Goal: Transaction & Acquisition: Purchase product/service

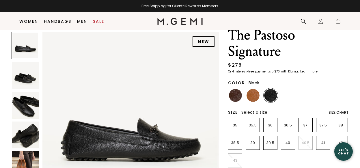
scroll to position [24, 0]
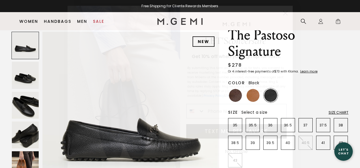
click at [285, 13] on icon "Close dialog" at bounding box center [285, 13] width 4 height 4
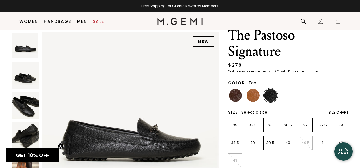
click at [255, 97] on img at bounding box center [253, 95] width 13 height 13
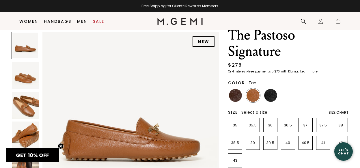
click at [29, 114] on img at bounding box center [25, 105] width 27 height 27
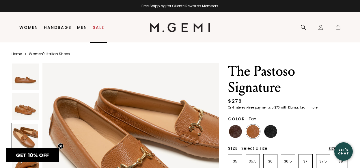
click at [99, 27] on link "Sale" at bounding box center [98, 27] width 11 height 5
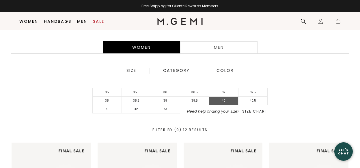
scroll to position [113, 0]
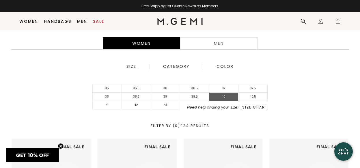
click at [228, 94] on li "40" at bounding box center [223, 97] width 29 height 8
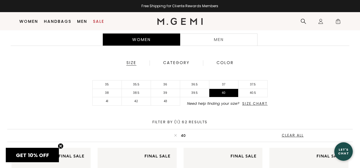
scroll to position [118, 0]
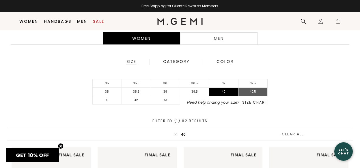
click at [255, 92] on li "40.5" at bounding box center [253, 92] width 29 height 8
click at [227, 94] on li "40" at bounding box center [223, 92] width 29 height 8
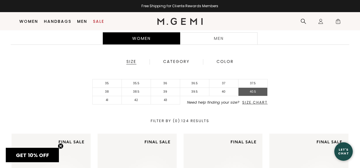
click at [259, 90] on li "40.5" at bounding box center [253, 92] width 29 height 8
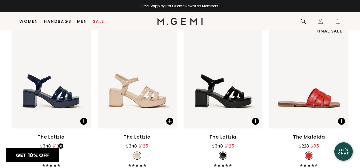
scroll to position [375, 0]
